Goal: Information Seeking & Learning: Learn about a topic

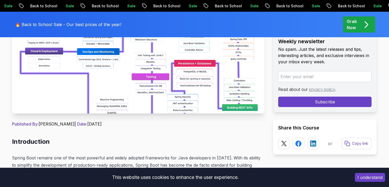
scroll to position [136, 0]
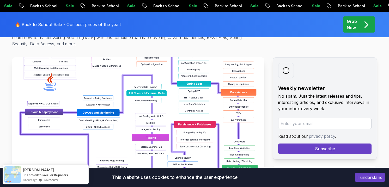
scroll to position [0, 0]
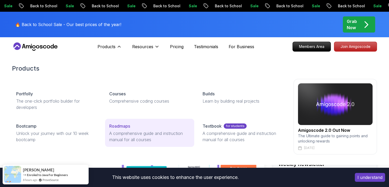
click at [117, 131] on p "A comprehensive guide and instruction manual for all courses" at bounding box center [149, 136] width 81 height 13
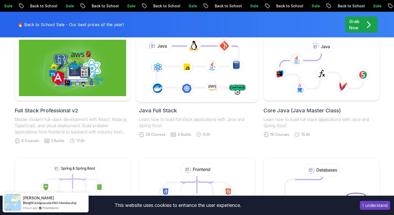
scroll to position [143, 0]
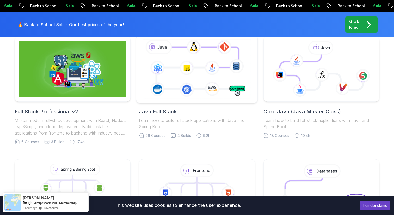
click at [221, 78] on icon at bounding box center [197, 68] width 110 height 61
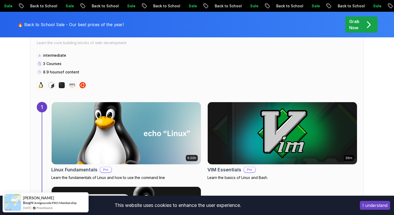
scroll to position [318, 0]
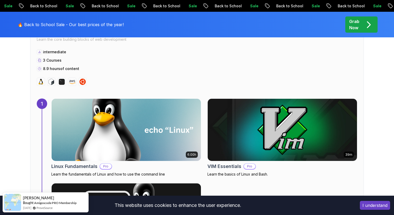
click at [157, 128] on img at bounding box center [126, 129] width 157 height 65
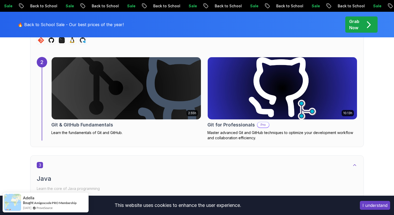
scroll to position [635, 0]
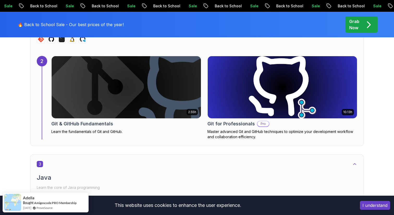
click at [168, 111] on img at bounding box center [126, 87] width 157 height 65
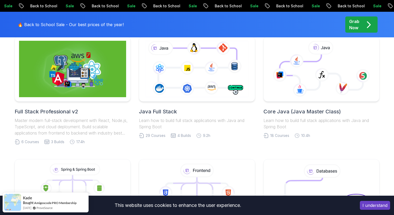
scroll to position [143, 0]
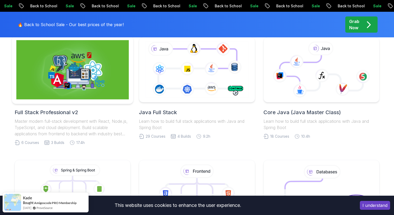
click at [84, 90] on img at bounding box center [72, 69] width 113 height 59
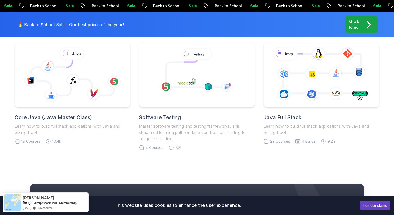
scroll to position [1674, 0]
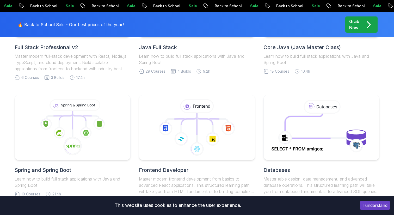
scroll to position [210, 0]
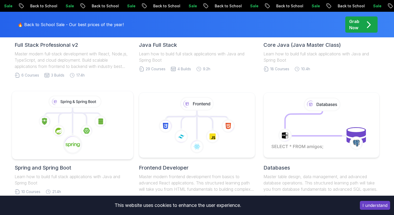
click at [102, 129] on icon at bounding box center [72, 124] width 113 height 59
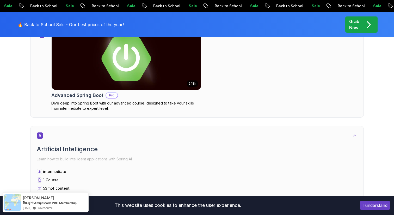
scroll to position [979, 0]
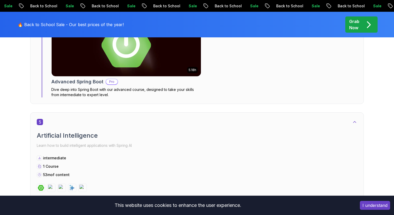
click at [120, 130] on div "5 Artificial Intelligence Learn how to build intelligent applications with Spri…" at bounding box center [197, 155] width 321 height 73
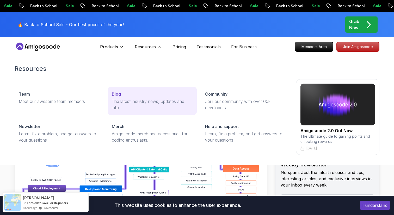
click at [118, 95] on p "Blog" at bounding box center [116, 94] width 9 height 6
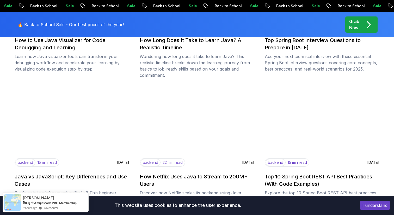
scroll to position [448, 0]
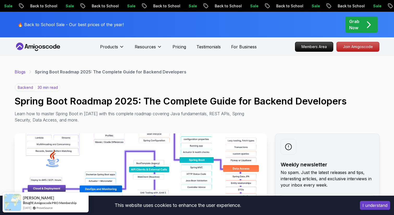
click at [23, 72] on link "Blogs" at bounding box center [20, 72] width 11 height 6
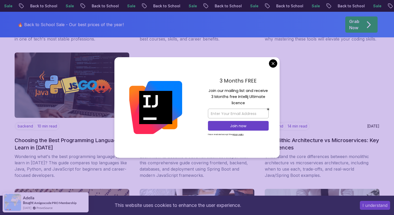
scroll to position [659, 0]
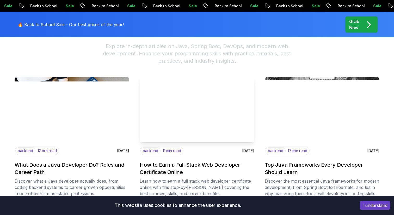
scroll to position [58, 0]
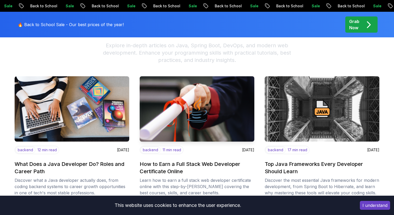
click at [175, 125] on img at bounding box center [197, 109] width 121 height 69
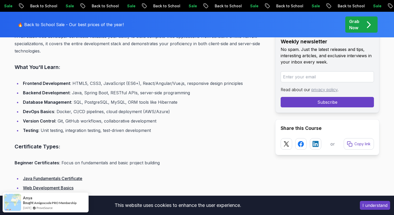
scroll to position [367, 0]
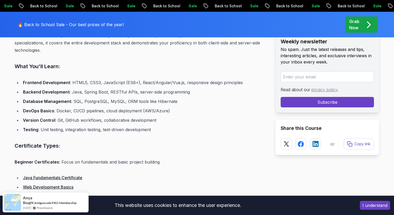
click at [212, 106] on ul "Frontend Development : HTML5, CSS3, JavaScript (ES6+), React/Angular/Vue.js, re…" at bounding box center [141, 106] width 253 height 54
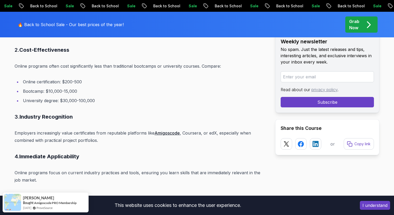
scroll to position [660, 0]
